Goal: Book appointment/travel/reservation

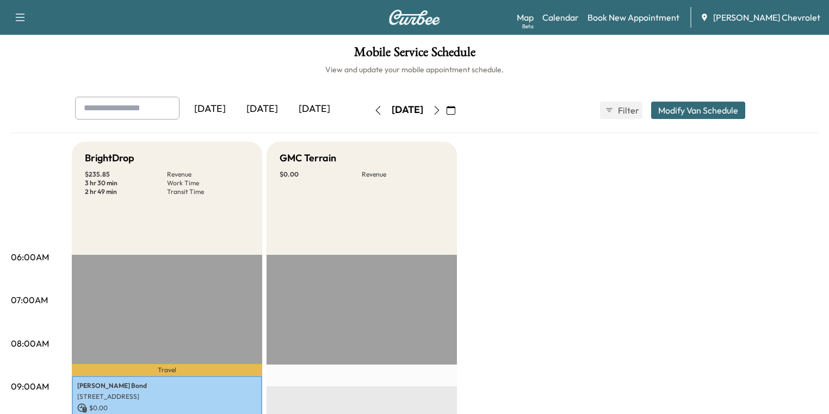
click at [455, 110] on icon "button" at bounding box center [450, 110] width 9 height 9
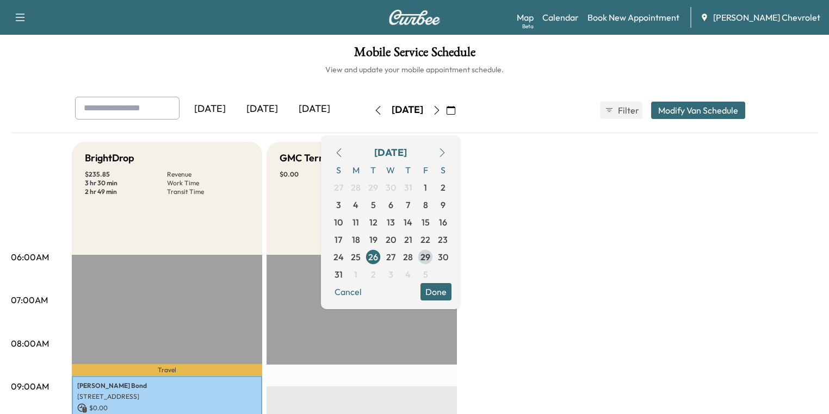
click at [430, 257] on span "29" at bounding box center [425, 257] width 10 height 13
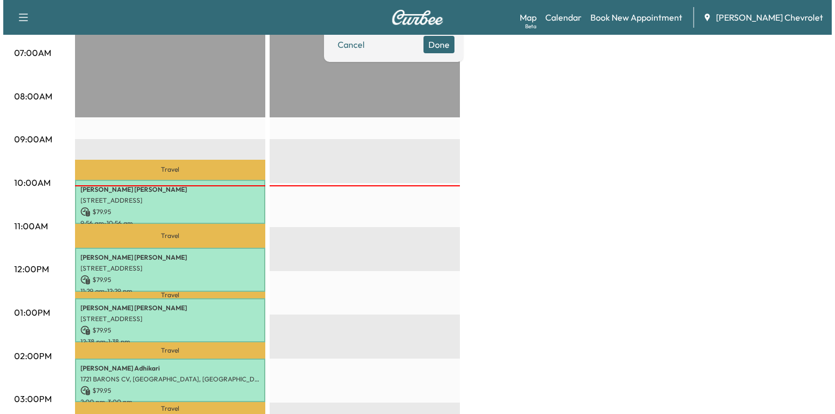
scroll to position [261, 0]
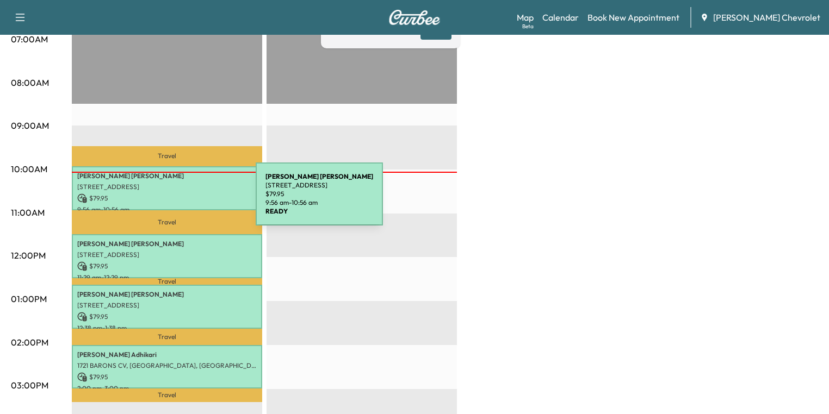
click at [174, 201] on p "$ 79.95" at bounding box center [166, 199] width 179 height 10
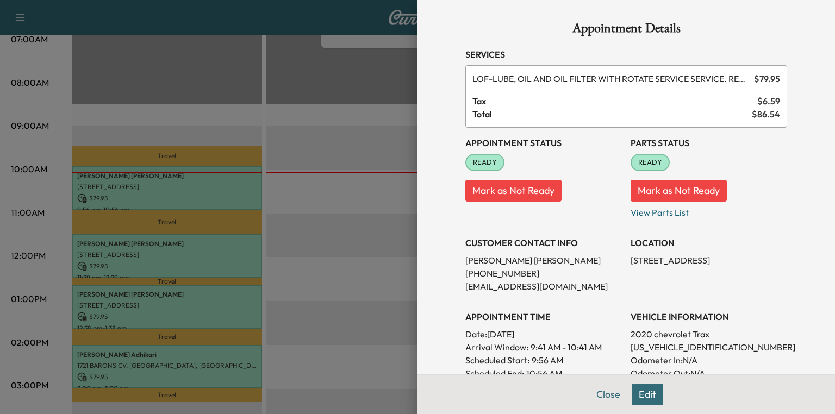
click at [661, 345] on p "[US_VEHICLE_IDENTIFICATION_NUMBER]" at bounding box center [709, 347] width 157 height 13
